Goal: Task Accomplishment & Management: Complete application form

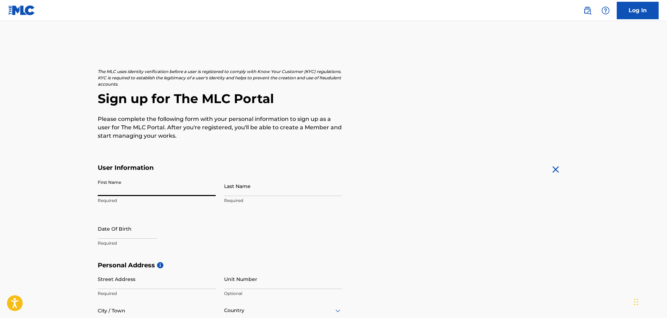
click at [197, 189] on input "First Name" at bounding box center [157, 186] width 118 height 20
type input "[PERSON_NAME]"
type input "[STREET_ADDRESS][PERSON_NAME]"
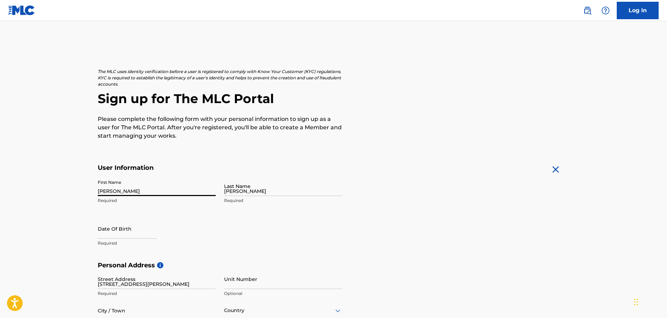
type input "AURORA"
type input "[GEOGRAPHIC_DATA]"
type input "CO"
type input "80013"
type input "303"
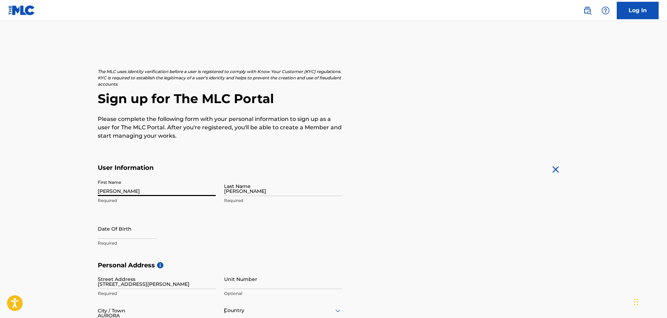
type input "5961360"
type input "[EMAIL_ADDRESS][DOMAIN_NAME]"
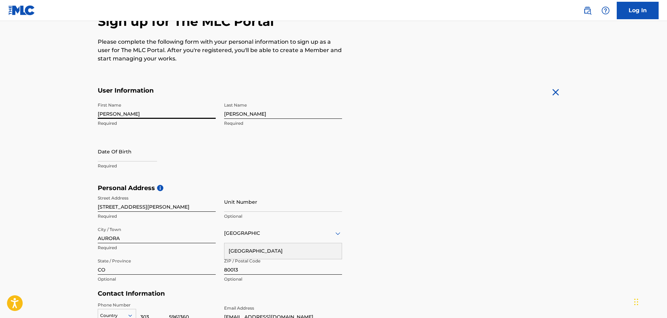
scroll to position [88, 0]
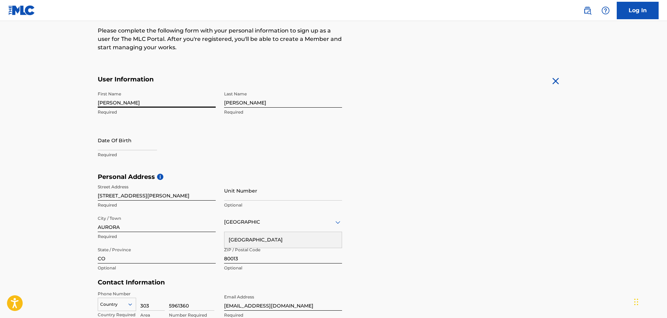
click at [133, 145] on input "text" at bounding box center [127, 140] width 59 height 20
select select "8"
select select "2025"
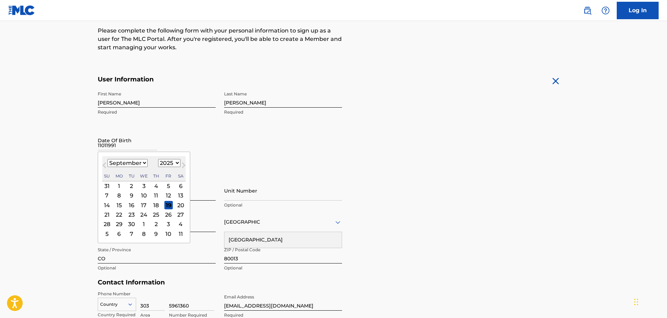
click at [138, 144] on input "11011991" at bounding box center [127, 140] width 59 height 20
click at [101, 144] on input "11011991" at bounding box center [127, 140] width 59 height 20
click at [109, 145] on input "11/011991" at bounding box center [127, 140] width 59 height 20
click at [108, 146] on input "11/011991" at bounding box center [127, 140] width 59 height 20
type input "[DATE]"
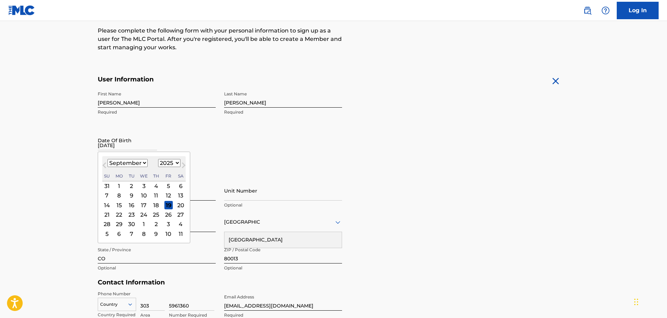
click at [157, 135] on input "[DATE]" at bounding box center [127, 140] width 59 height 20
click at [266, 154] on div "First Name [PERSON_NAME] Last Name [PERSON_NAME] Required Date Of Birth [DEMOGR…" at bounding box center [220, 130] width 244 height 85
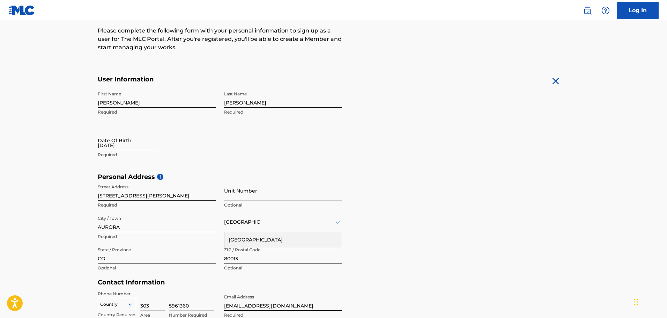
click at [127, 148] on input "[DATE]" at bounding box center [127, 140] width 59 height 20
select select "8"
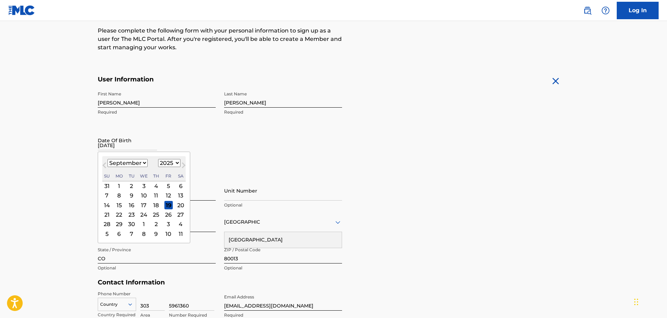
click at [133, 161] on select "January February March April May June July August September October November De…" at bounding box center [128, 163] width 40 height 8
click at [163, 162] on select "1899 1900 1901 1902 1903 1904 1905 1906 1907 1908 1909 1910 1911 1912 1913 1914…" at bounding box center [169, 163] width 22 height 8
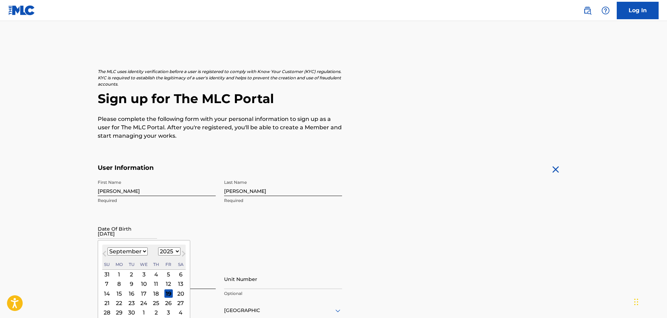
click at [166, 247] on select "1899 1900 1901 1902 1903 1904 1905 1906 1907 1908 1909 1910 1911 1912 1913 1914…" at bounding box center [169, 251] width 22 height 8
click at [170, 254] on select "1899 1900 1901 1902 1903 1904 1905 1906 1907 1908 1909 1910 1911 1912 1913 1914…" at bounding box center [169, 251] width 22 height 8
select select "1991"
click at [158, 247] on select "1899 1900 1901 1902 1903 1904 1905 1906 1907 1908 1909 1910 1911 1912 1913 1914…" at bounding box center [169, 251] width 22 height 8
click at [132, 250] on select "January February March April May June July August September October November De…" at bounding box center [128, 251] width 40 height 8
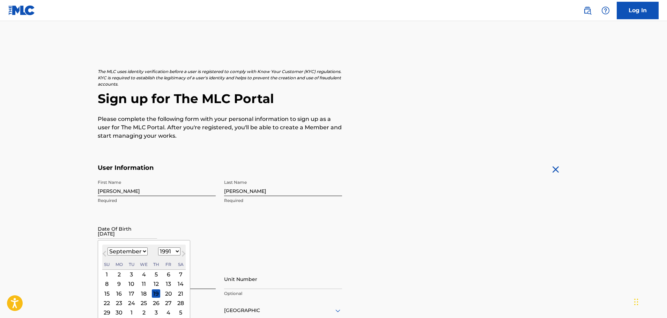
select select "10"
click at [108, 247] on select "January February March April May June July August September October November De…" at bounding box center [128, 251] width 40 height 8
click at [171, 274] on div "1" at bounding box center [168, 274] width 8 height 8
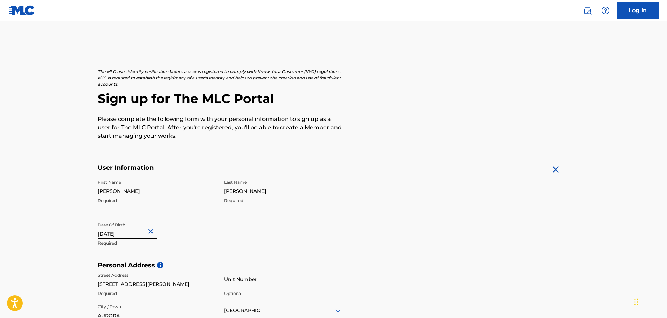
click at [214, 254] on div "First Name [PERSON_NAME] Required Last Name [PERSON_NAME] Required Date Of Birt…" at bounding box center [220, 218] width 244 height 85
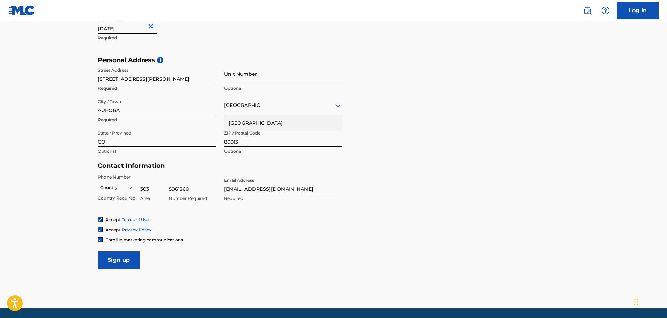
scroll to position [210, 0]
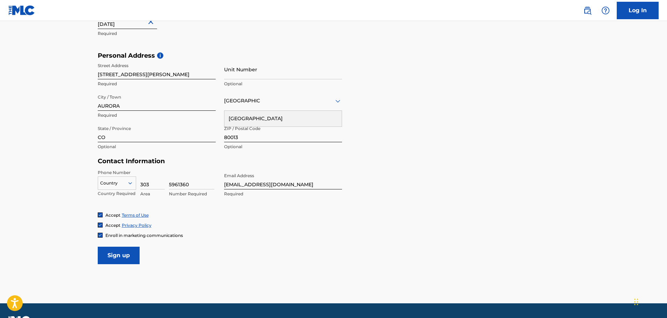
click at [111, 179] on div at bounding box center [117, 183] width 38 height 8
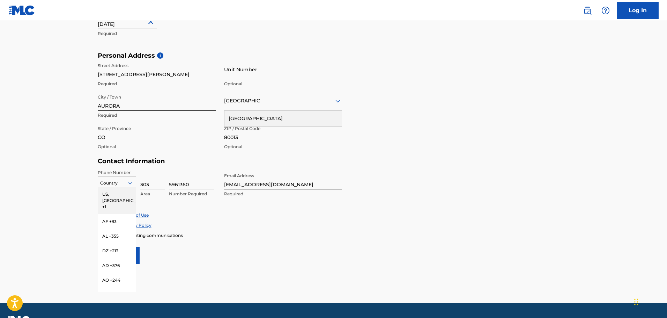
click at [115, 195] on div "US, [GEOGRAPHIC_DATA] +1" at bounding box center [117, 200] width 38 height 27
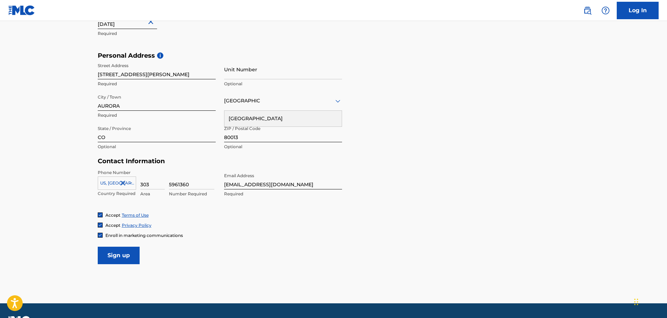
click at [107, 260] on input "Sign up" at bounding box center [119, 255] width 42 height 17
click at [252, 103] on div "[GEOGRAPHIC_DATA]" at bounding box center [283, 100] width 118 height 9
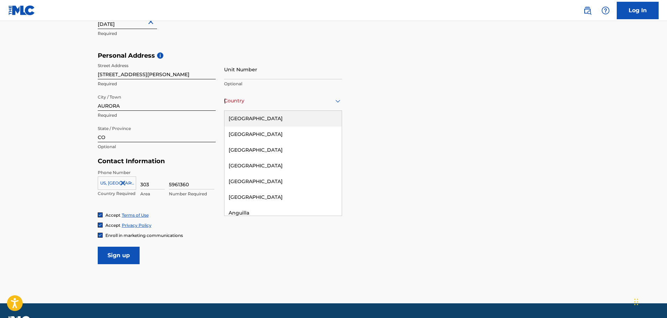
click at [259, 116] on div "[GEOGRAPHIC_DATA]" at bounding box center [283, 119] width 117 height 16
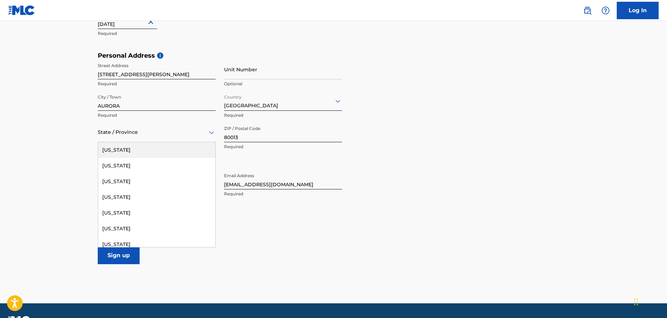
click at [140, 135] on div at bounding box center [157, 132] width 118 height 9
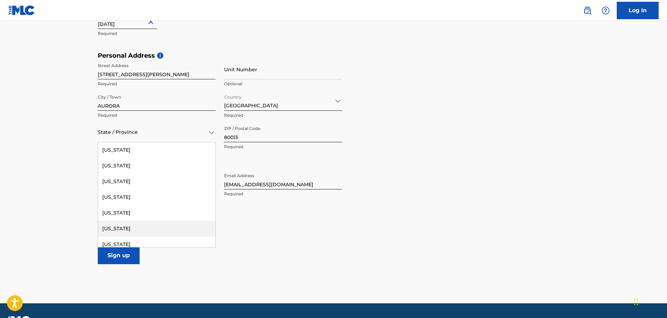
click at [132, 229] on div "[US_STATE]" at bounding box center [156, 229] width 117 height 16
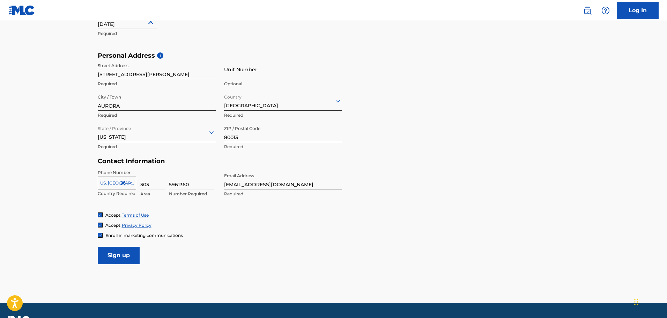
click at [123, 136] on div at bounding box center [157, 132] width 118 height 9
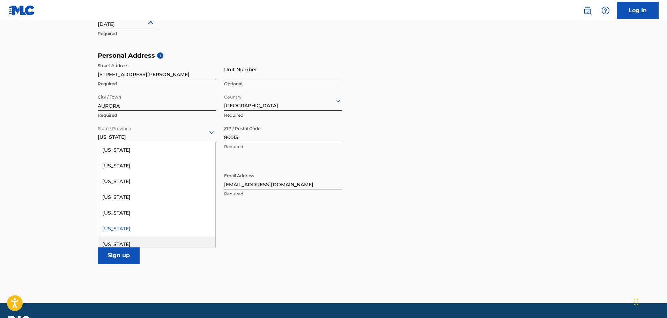
click at [121, 241] on div "[US_STATE]" at bounding box center [156, 244] width 117 height 16
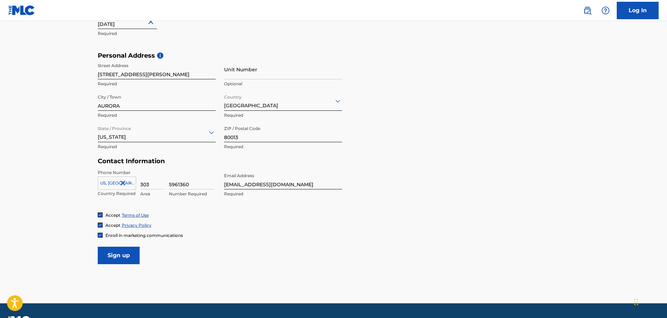
click at [122, 260] on input "Sign up" at bounding box center [119, 255] width 42 height 17
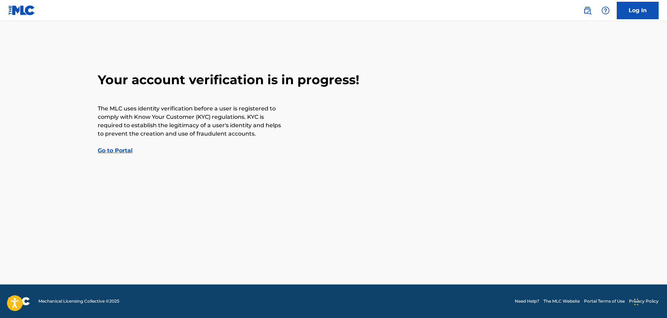
click at [122, 151] on link "Go to Portal" at bounding box center [115, 150] width 35 height 7
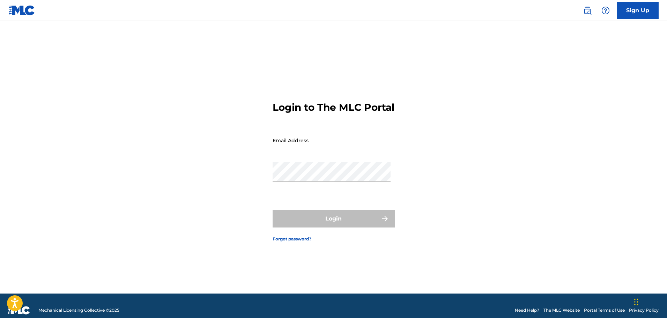
click at [332, 149] on input "Email Address" at bounding box center [332, 140] width 118 height 20
type input "[EMAIL_ADDRESS][DOMAIN_NAME]"
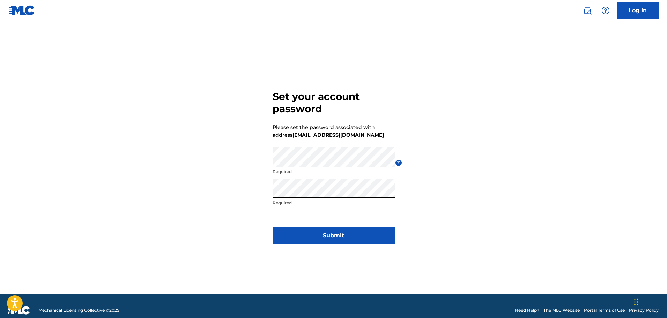
click at [346, 238] on button "Submit" at bounding box center [334, 235] width 122 height 17
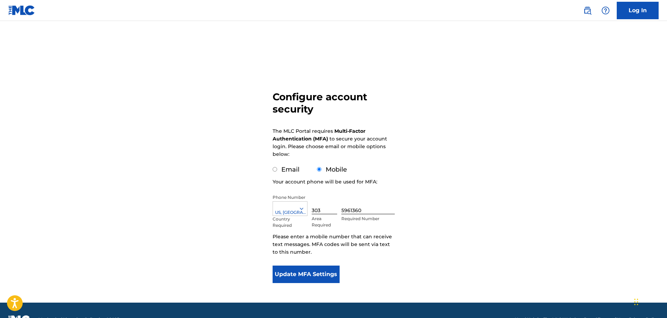
click at [313, 278] on button "Update MFA Settings" at bounding box center [306, 273] width 67 height 17
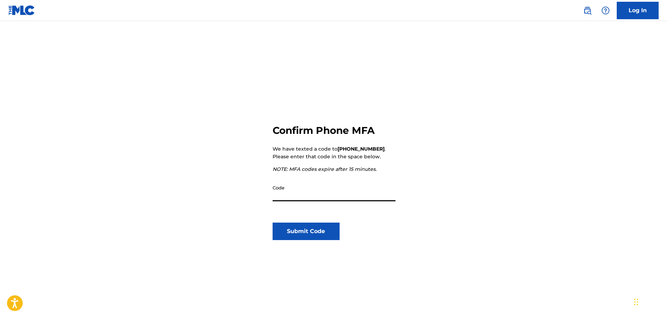
click at [367, 193] on input "Code" at bounding box center [334, 191] width 123 height 20
type input "614397"
click at [326, 234] on button "Submit Code" at bounding box center [306, 230] width 67 height 17
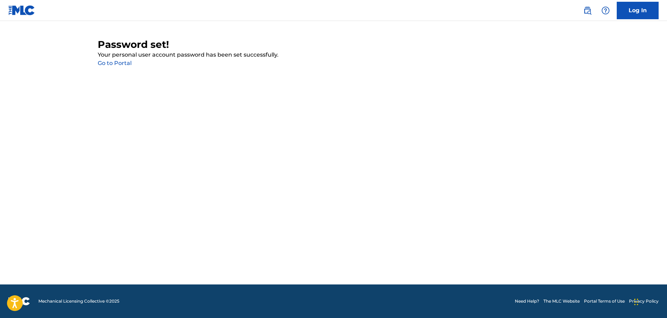
click at [102, 63] on link "Go to Portal" at bounding box center [115, 63] width 34 height 7
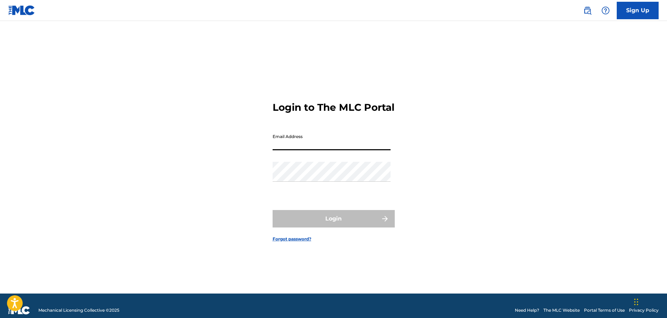
click at [305, 145] on input "Email Address" at bounding box center [332, 140] width 118 height 20
click at [305, 146] on input "Email Address" at bounding box center [332, 140] width 118 height 20
type input "[EMAIL_ADDRESS][DOMAIN_NAME]"
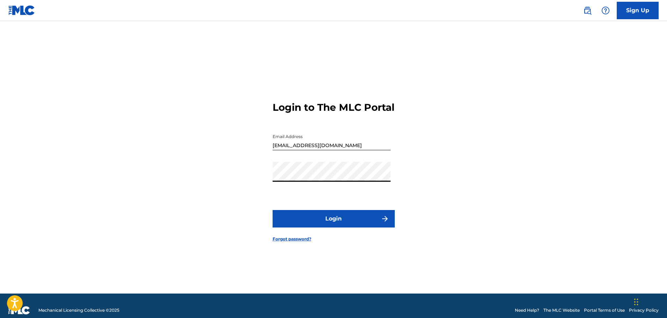
click at [273, 210] on button "Login" at bounding box center [334, 218] width 122 height 17
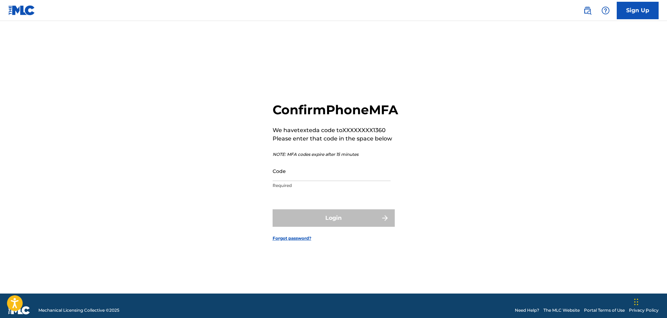
click at [311, 181] on input "Code" at bounding box center [332, 171] width 118 height 20
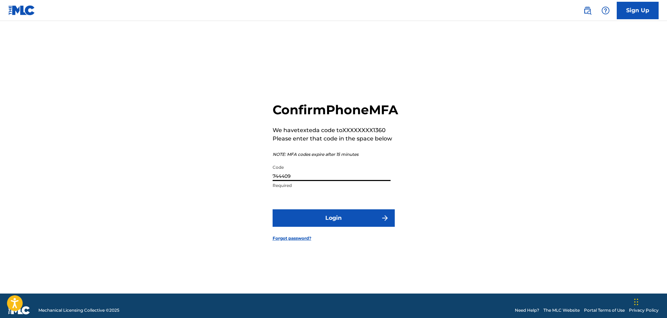
type input "744409"
drag, startPoint x: 284, startPoint y: 213, endPoint x: 282, endPoint y: 207, distance: 6.3
click at [282, 208] on form "Confirm Phone MFA We have texted a code to XXXXXXXX1360 Please enter that code …" at bounding box center [334, 165] width 122 height 255
click at [288, 219] on button "Login" at bounding box center [334, 217] width 122 height 17
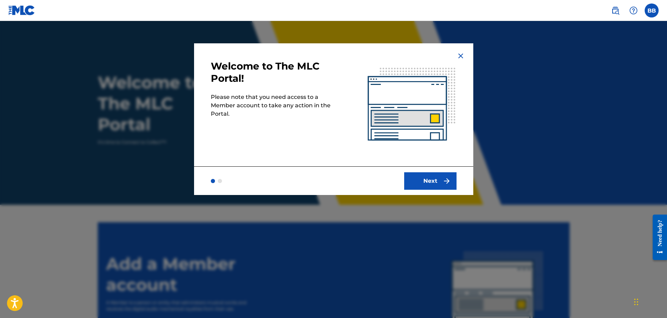
click at [436, 190] on div "Next" at bounding box center [333, 180] width 279 height 29
click at [436, 187] on button "Next" at bounding box center [430, 180] width 52 height 17
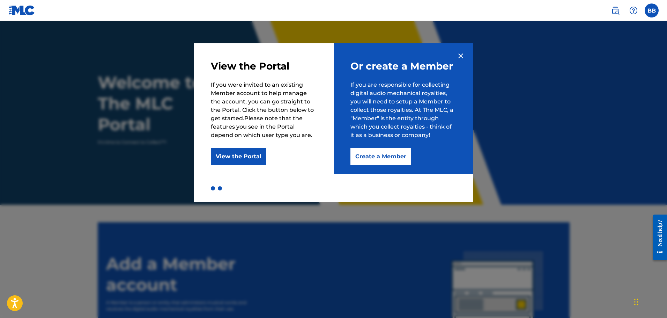
click at [386, 154] on button "Create a Member" at bounding box center [381, 156] width 61 height 17
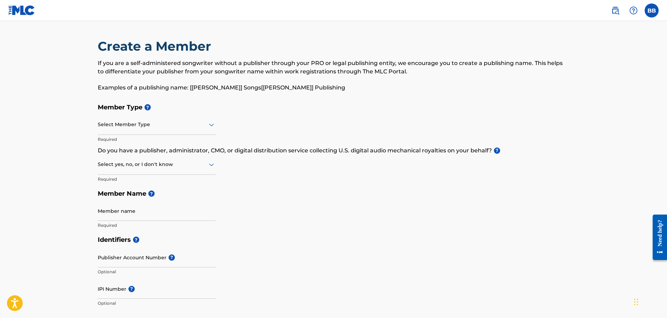
click at [121, 123] on div at bounding box center [157, 124] width 118 height 9
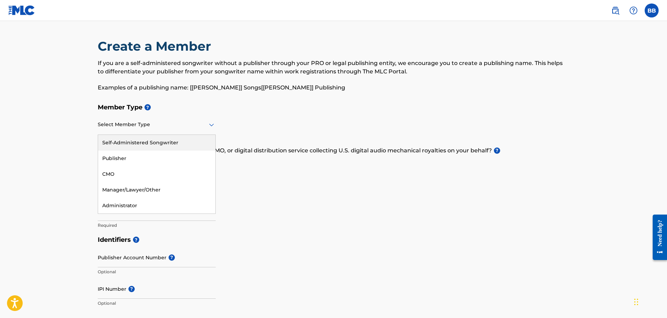
click at [114, 143] on div "Self-Administered Songwriter" at bounding box center [156, 143] width 117 height 16
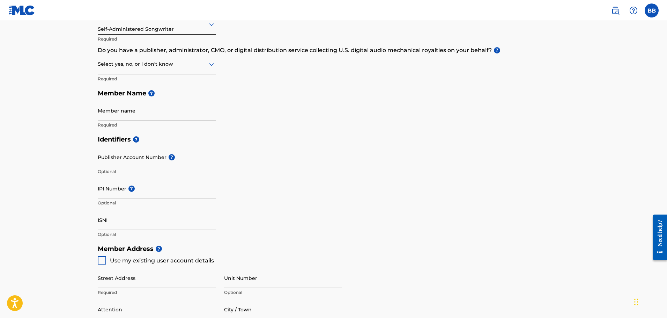
scroll to position [105, 0]
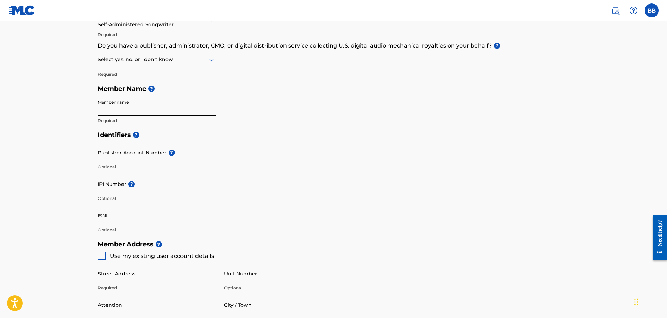
click at [114, 105] on input "Member name" at bounding box center [157, 106] width 118 height 20
type input "brian bueker"
type input "[STREET_ADDRESS][PERSON_NAME]"
click at [135, 254] on span "Use my existing user account details" at bounding box center [162, 255] width 104 height 7
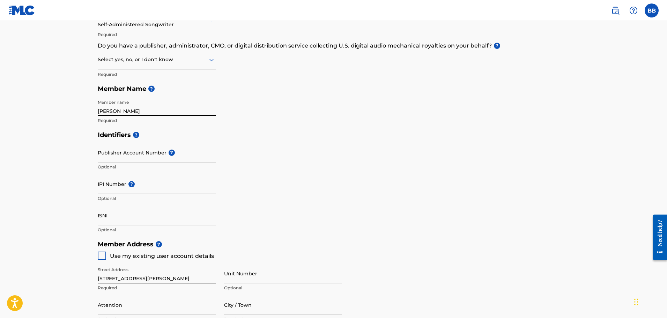
type input "AURORA"
type input "80013"
type input "303"
type input "5961360"
type input "[EMAIL_ADDRESS][DOMAIN_NAME]"
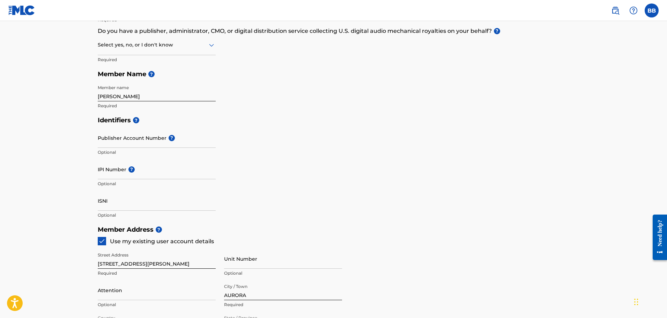
scroll to position [0, 0]
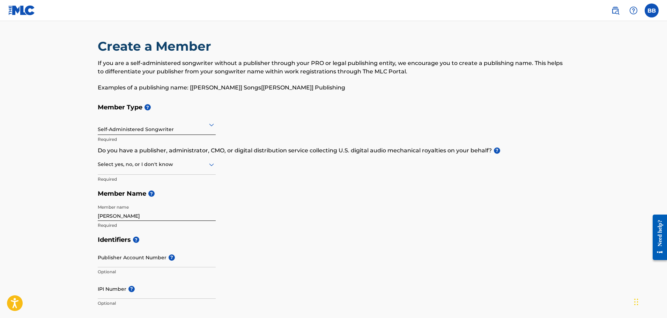
click at [19, 8] on img at bounding box center [21, 10] width 27 height 10
